Goal: Information Seeking & Learning: Learn about a topic

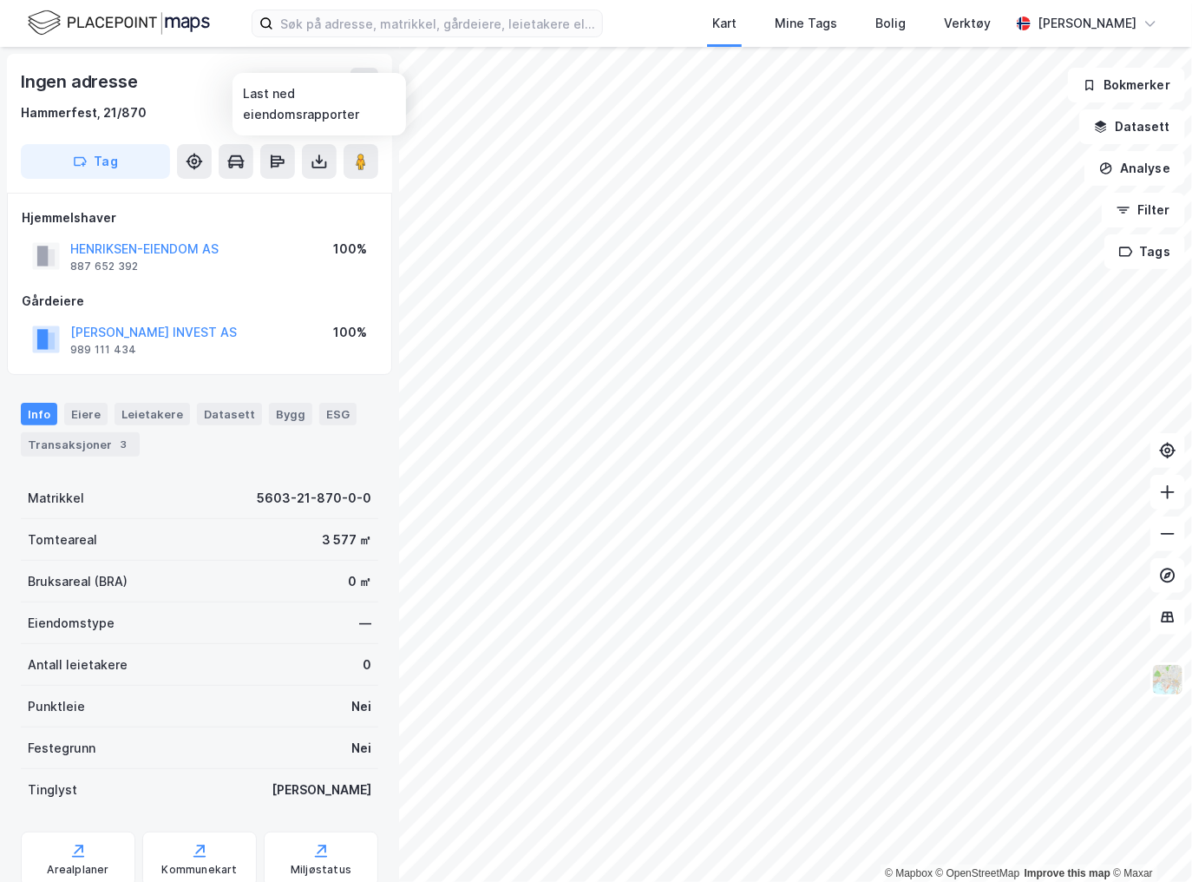
click at [318, 163] on icon at bounding box center [319, 161] width 17 height 17
click at [272, 199] on div "Last ned grunnbok" at bounding box center [233, 196] width 101 height 14
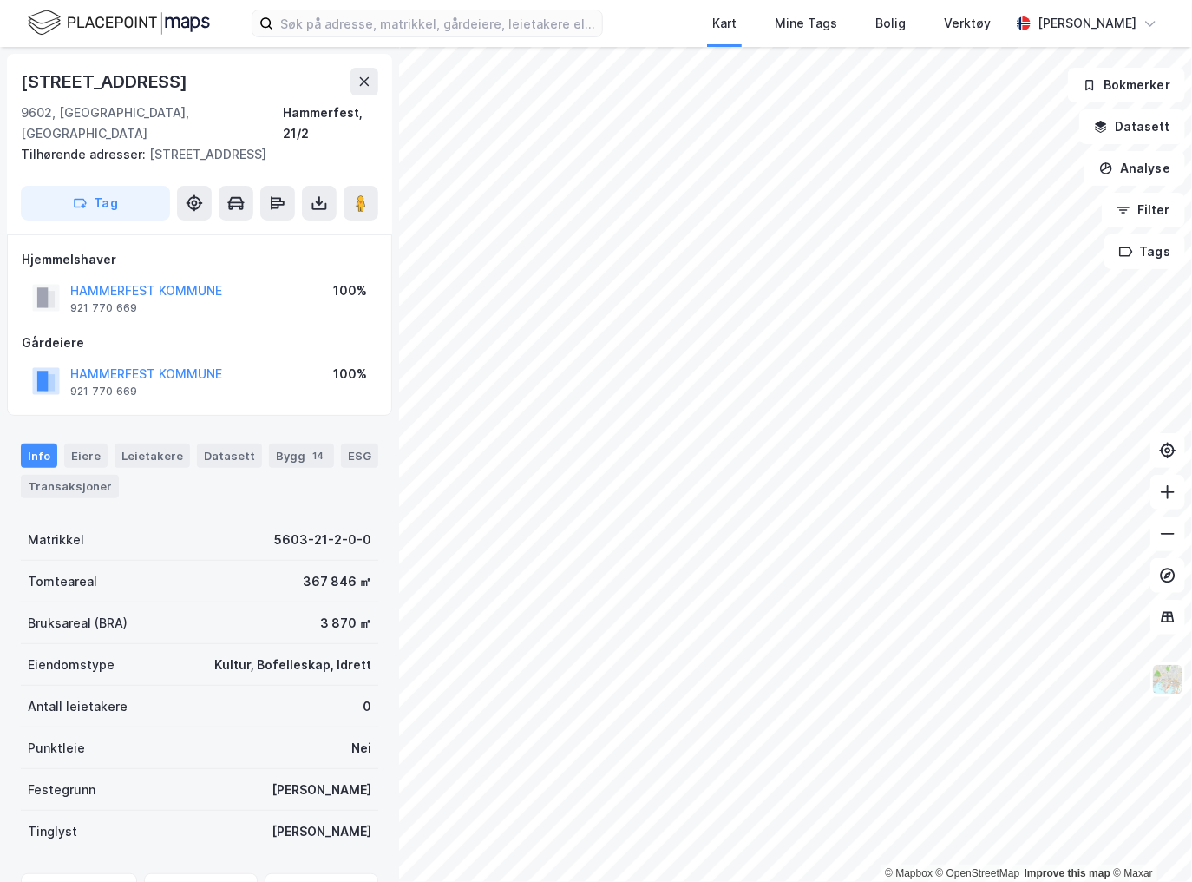
click at [369, 81] on icon at bounding box center [365, 82] width 14 height 14
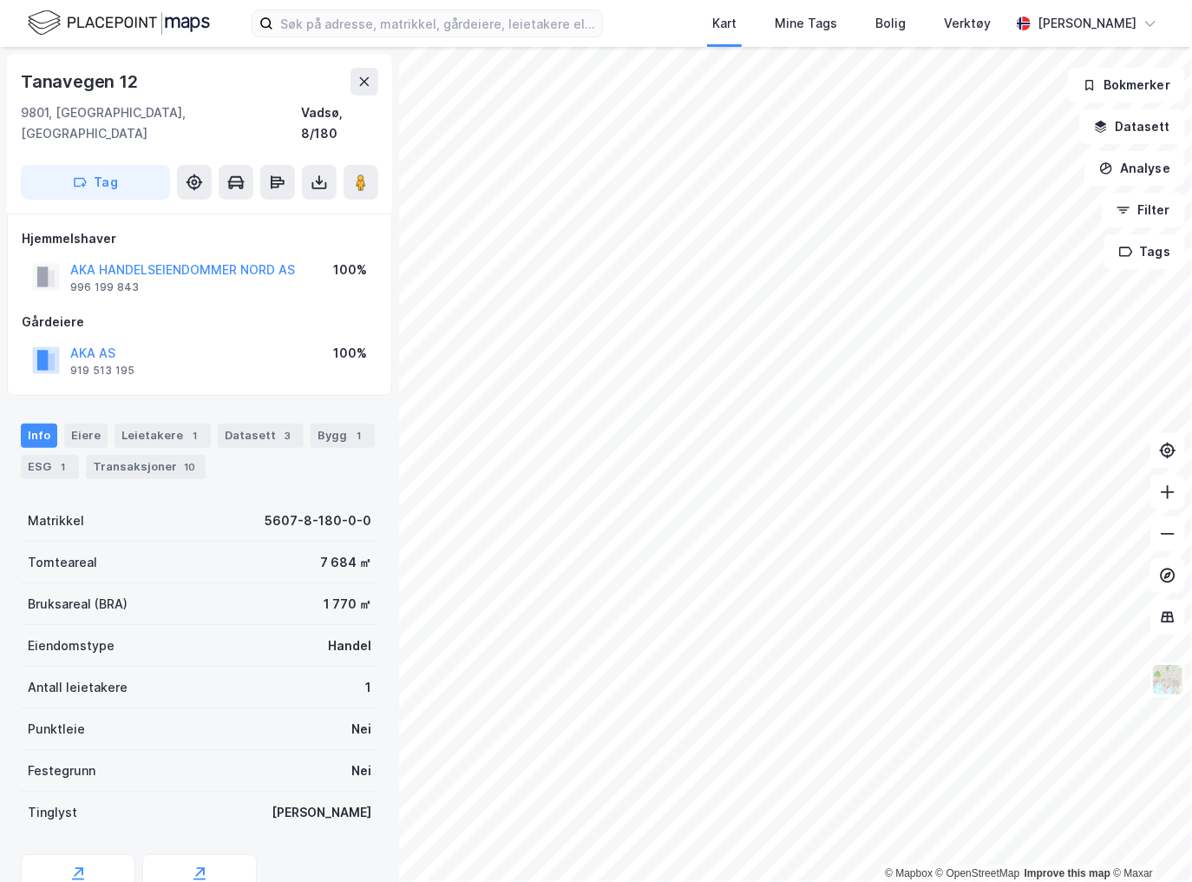
click at [354, 174] on icon at bounding box center [360, 182] width 17 height 17
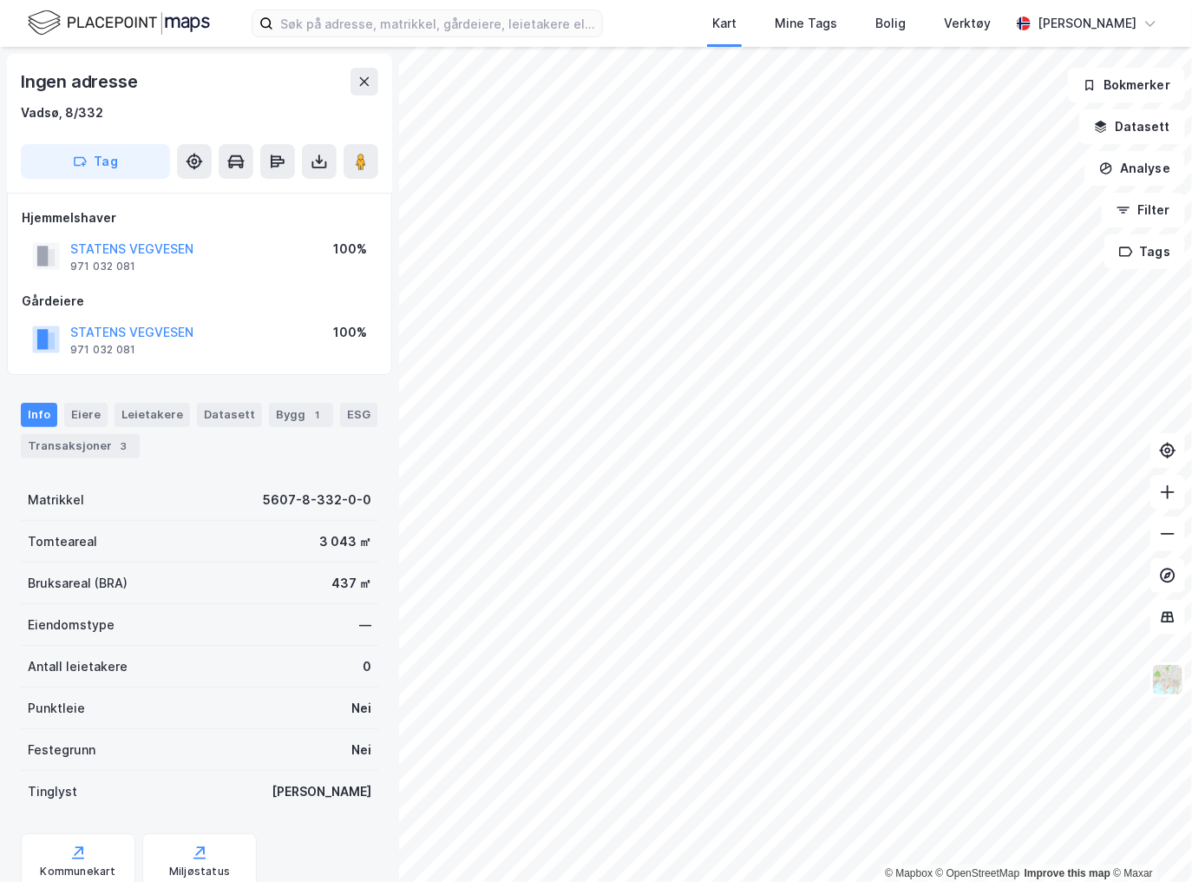
click at [356, 162] on image at bounding box center [361, 161] width 10 height 17
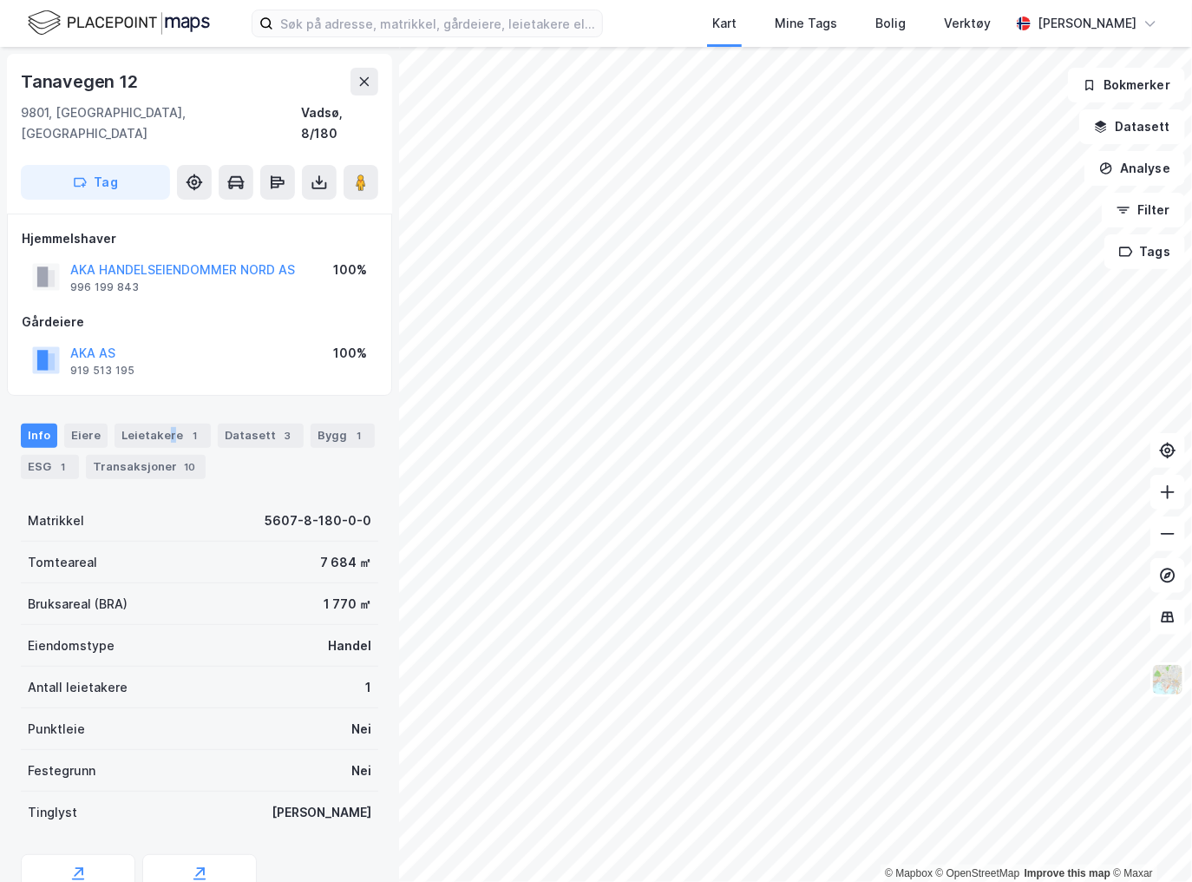
click at [166, 423] on div "Leietakere 1" at bounding box center [163, 435] width 96 height 24
